Goal: Find specific page/section: Find specific page/section

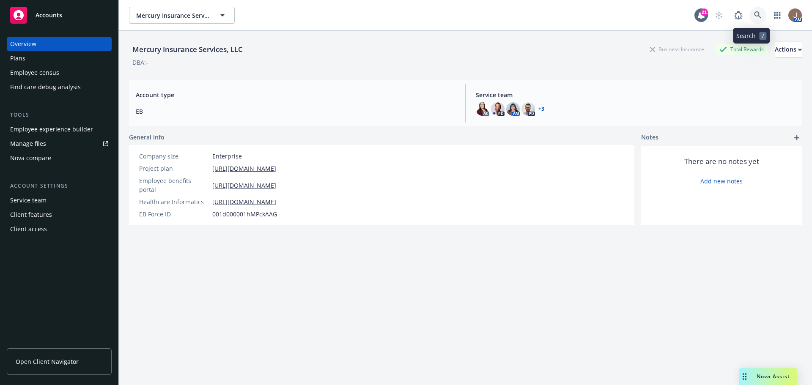
click at [754, 16] on icon at bounding box center [758, 15] width 8 height 8
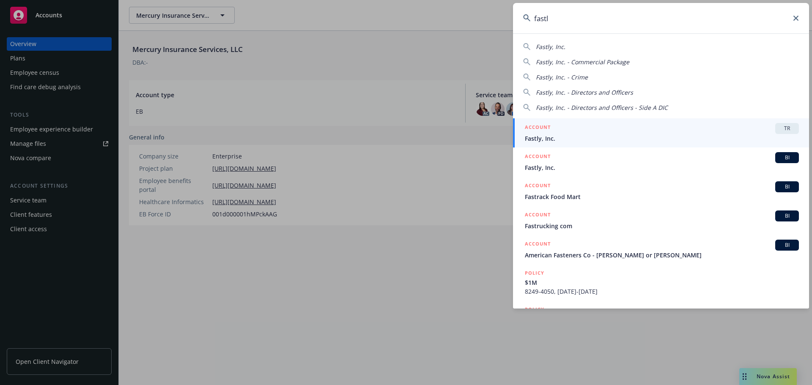
type input "fastl"
click at [700, 135] on span "Fastly, Inc." at bounding box center [662, 138] width 274 height 9
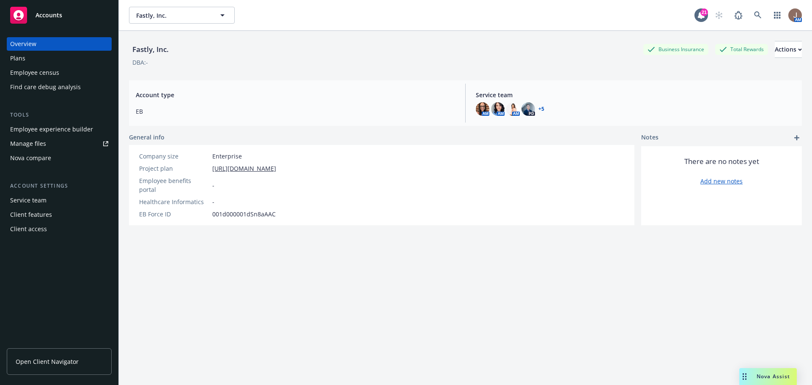
click at [49, 145] on link "Manage files" at bounding box center [59, 144] width 105 height 14
click at [754, 14] on icon at bounding box center [758, 15] width 8 height 8
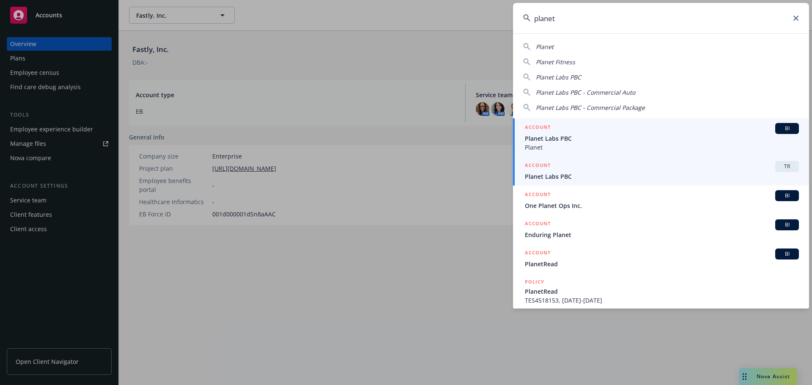
type input "planet"
click at [660, 181] on link "ACCOUNT TR Planet Labs PBC" at bounding box center [661, 170] width 296 height 29
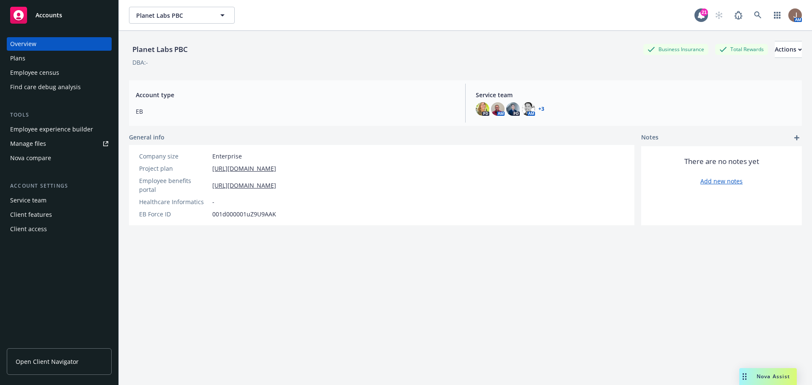
click at [38, 142] on div "Manage files" at bounding box center [28, 144] width 36 height 14
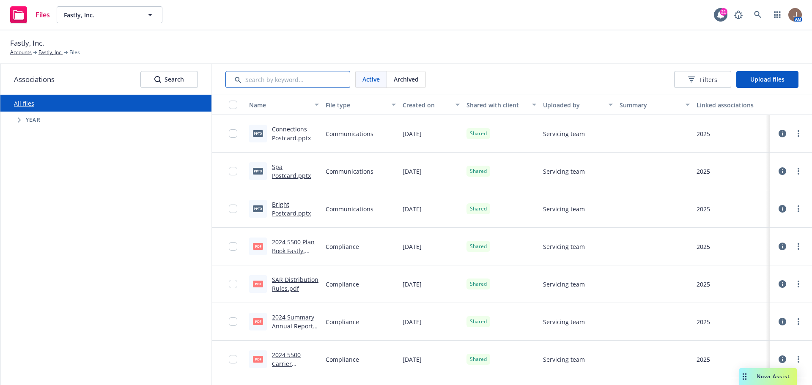
click at [257, 76] on input "Search by keyword..." at bounding box center [287, 79] width 125 height 17
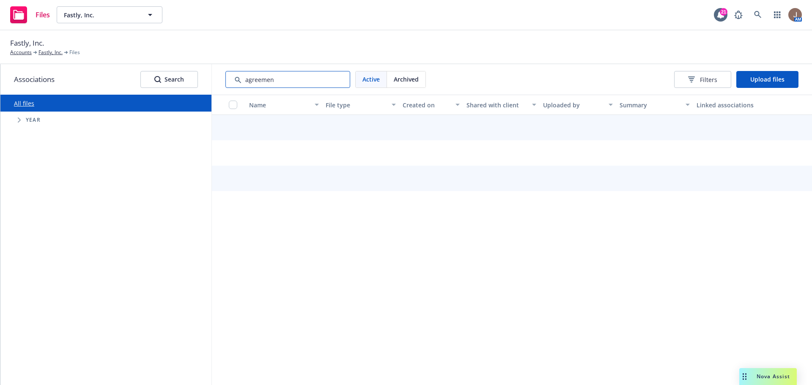
type input "agreement"
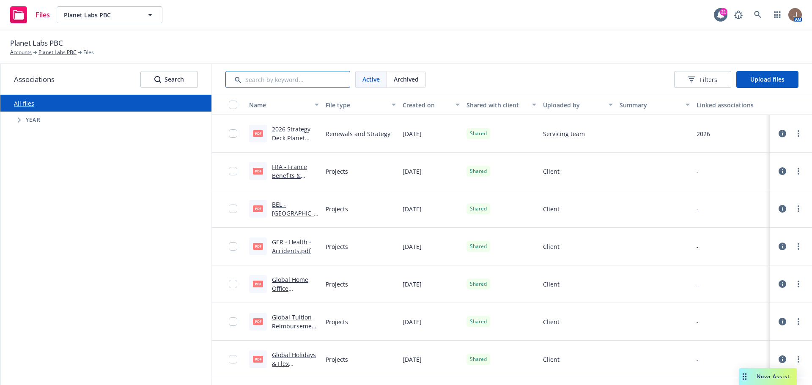
click at [263, 79] on input "Search by keyword..." at bounding box center [287, 79] width 125 height 17
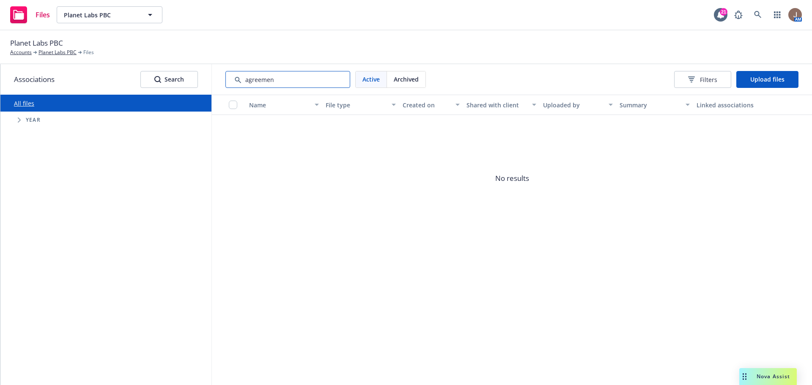
type input "agreement"
